Goal: Task Accomplishment & Management: Manage account settings

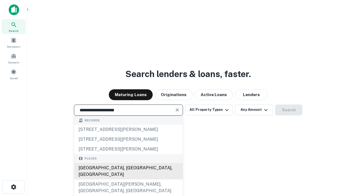
click at [128, 180] on div "Santa Monica, CA, USA" at bounding box center [128, 171] width 109 height 16
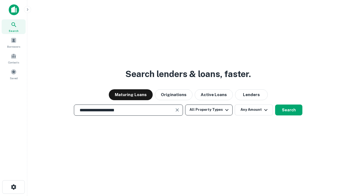
type input "**********"
click at [209, 110] on button "All Property Types" at bounding box center [208, 110] width 47 height 11
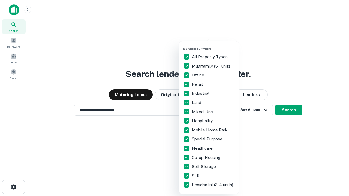
click at [213, 46] on button "button" at bounding box center [213, 46] width 60 height 0
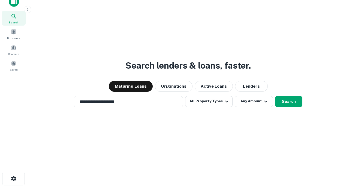
scroll to position [3, 66]
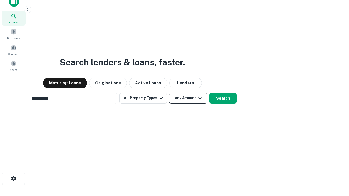
click at [169, 93] on button "Any Amount" at bounding box center [188, 98] width 38 height 11
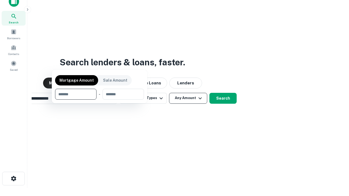
scroll to position [39, 154]
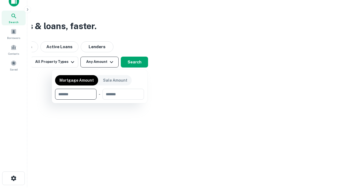
type input "*******"
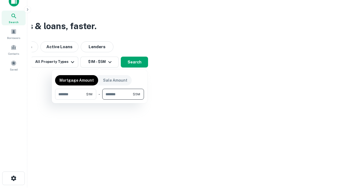
type input "*******"
click at [100, 100] on button "button" at bounding box center [99, 100] width 89 height 0
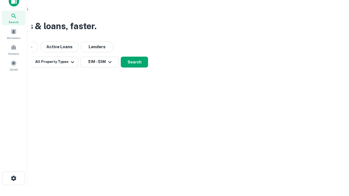
scroll to position [3, 101]
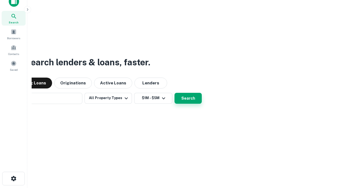
click at [175, 93] on button "Search" at bounding box center [188, 98] width 27 height 11
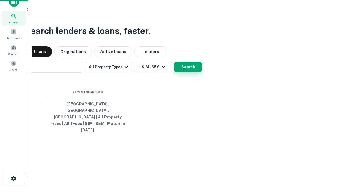
scroll to position [14, 154]
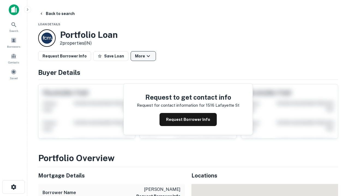
click at [143, 56] on button "More" at bounding box center [143, 56] width 25 height 10
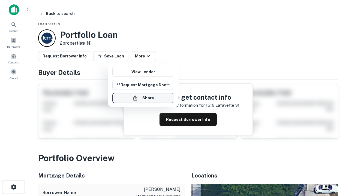
click at [143, 98] on button "Share" at bounding box center [143, 98] width 62 height 10
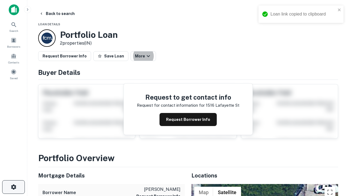
click at [13, 187] on icon "button" at bounding box center [13, 187] width 7 height 7
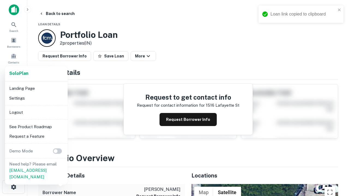
click at [36, 112] on li "Logout" at bounding box center [36, 113] width 58 height 10
